Goal: Task Accomplishment & Management: Complete application form

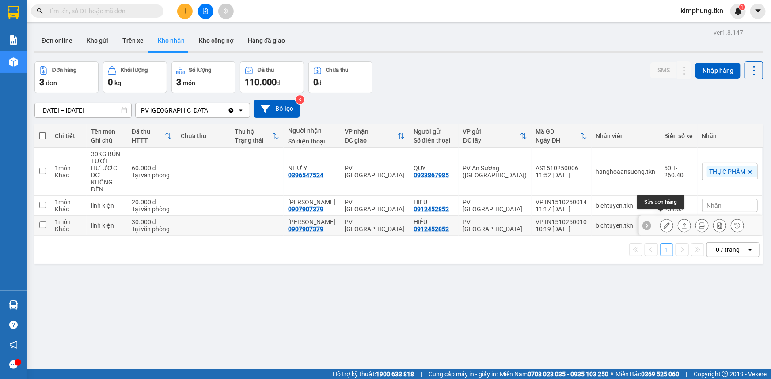
click at [660, 220] on button at bounding box center [666, 225] width 12 height 15
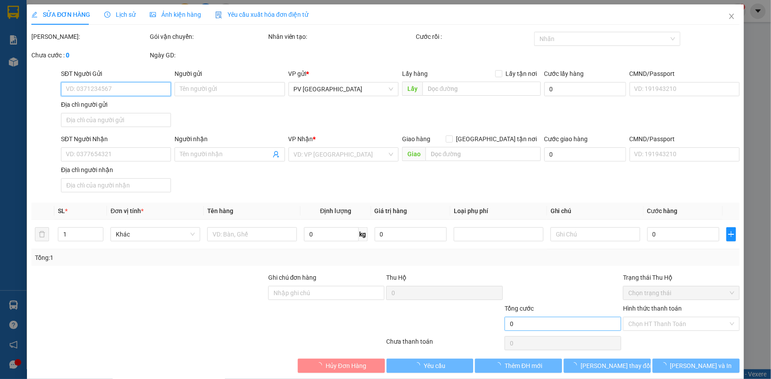
type input "0912452852"
type input "HIẾU"
type input "0907907379"
type input "[PERSON_NAME]"
type input "30.000"
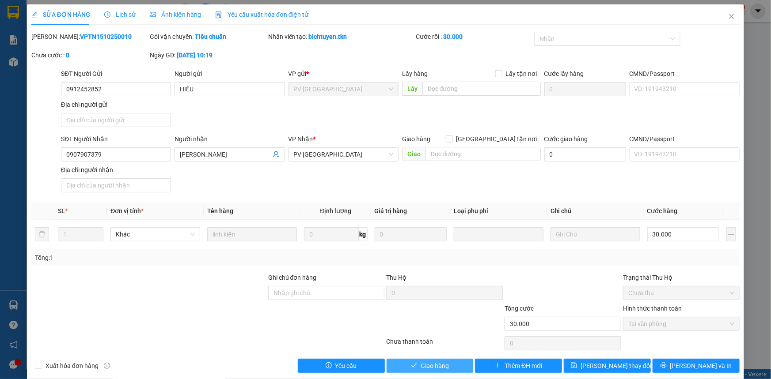
click at [445, 365] on span "Giao hàng" at bounding box center [435, 366] width 28 height 10
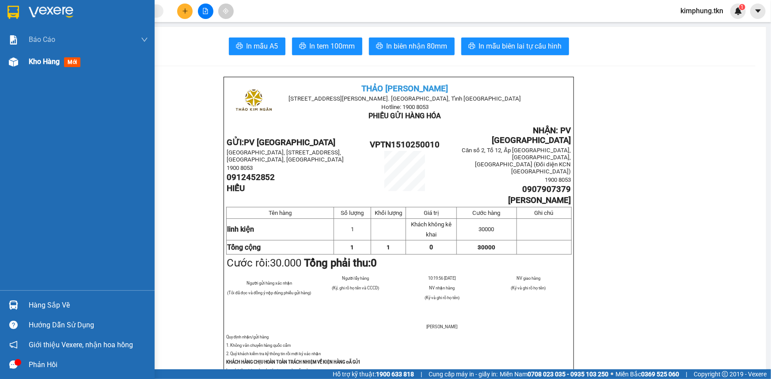
click at [34, 61] on span "Kho hàng" at bounding box center [44, 61] width 31 height 8
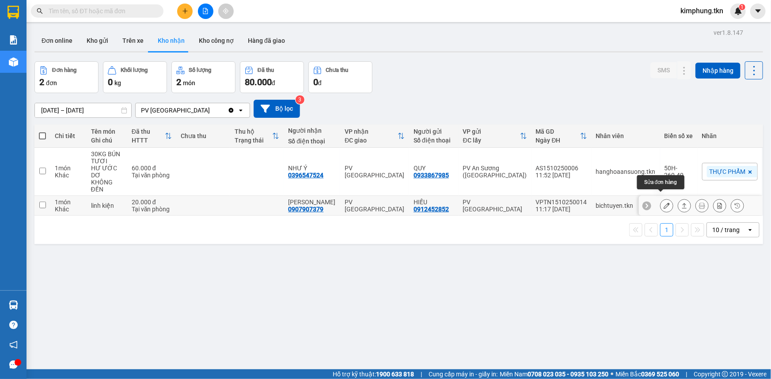
click at [664, 203] on icon at bounding box center [667, 206] width 6 height 6
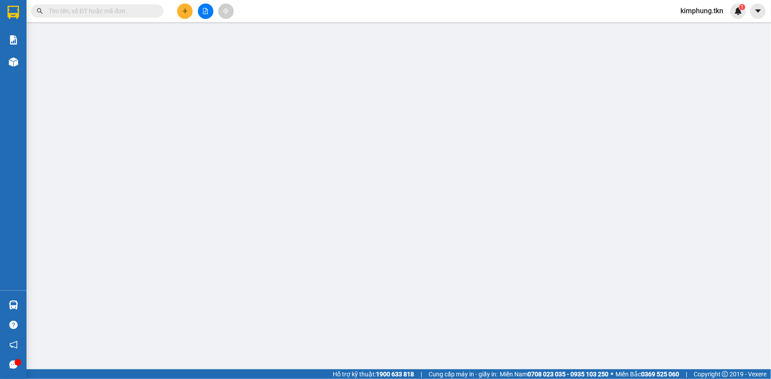
type input "0912452852"
type input "HIẾU"
type input "0907907379"
type input "[PERSON_NAME]"
type input "20.000"
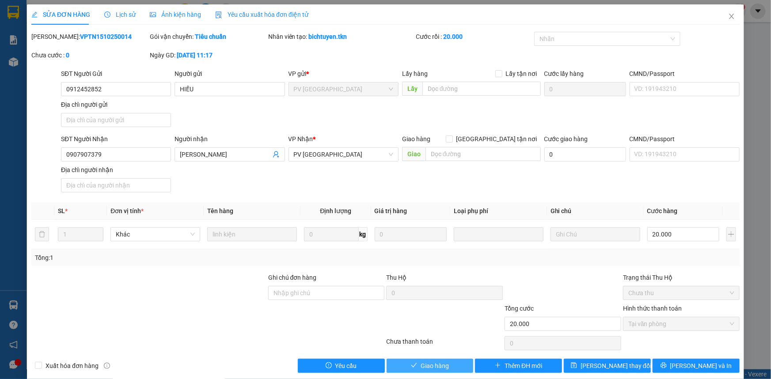
click at [455, 364] on button "Giao hàng" at bounding box center [430, 366] width 87 height 14
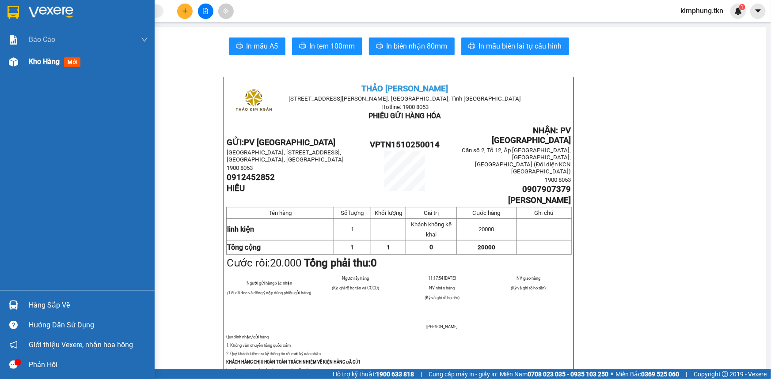
click at [32, 61] on span "Kho hàng" at bounding box center [44, 61] width 31 height 8
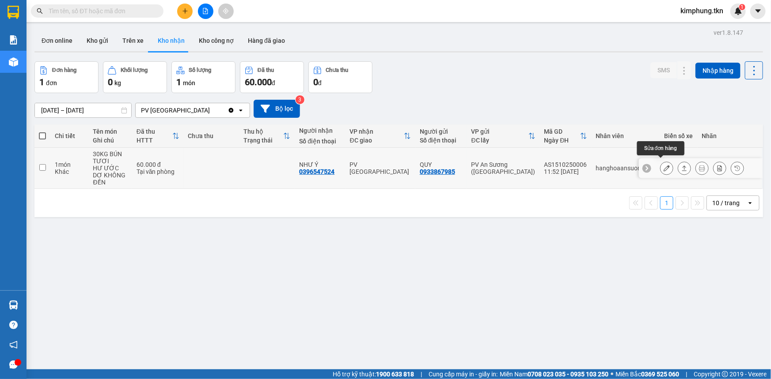
click at [664, 167] on icon at bounding box center [667, 168] width 6 height 6
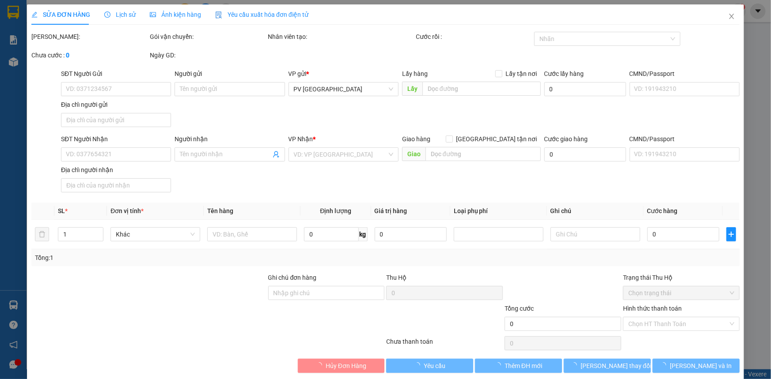
type input "0933867985"
type input "QUY"
type input "0396547524"
type input "NHƯ Ý"
type input "60.000"
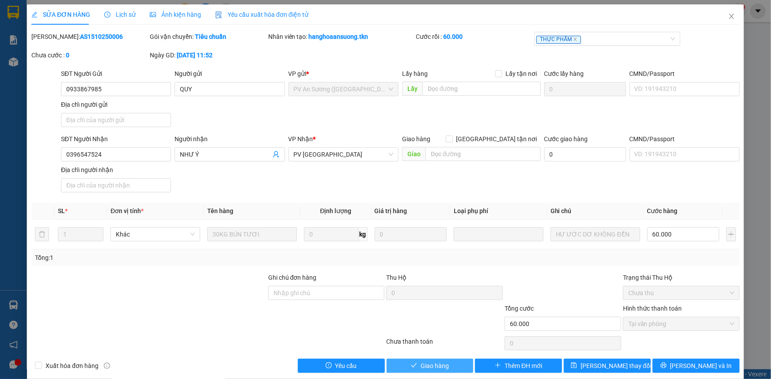
click at [433, 368] on span "Giao hàng" at bounding box center [435, 366] width 28 height 10
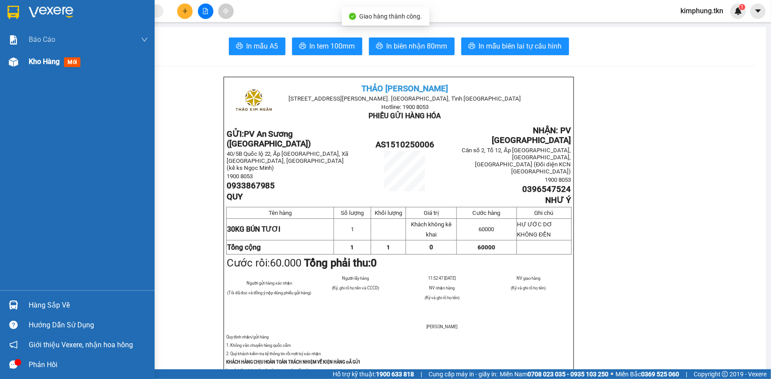
click at [36, 62] on span "Kho hàng" at bounding box center [44, 61] width 31 height 8
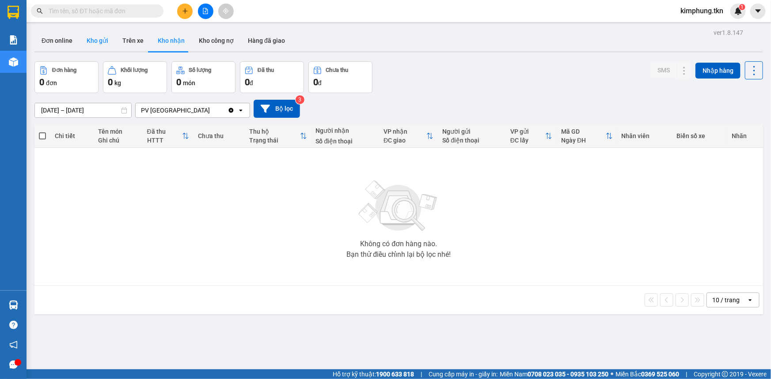
click at [106, 43] on button "Kho gửi" at bounding box center [98, 40] width 36 height 21
